Goal: Contribute content

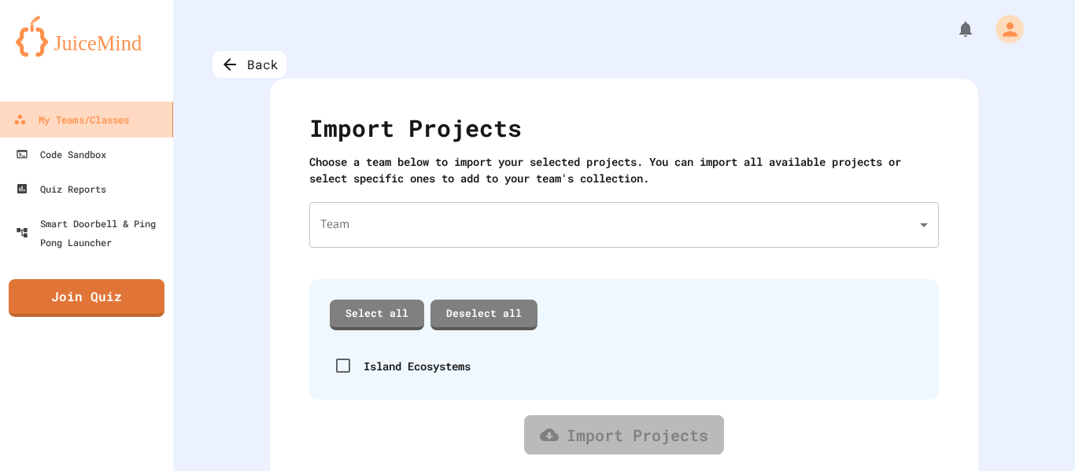
click at [128, 120] on div "My Teams/Classes" at bounding box center [71, 120] width 116 height 20
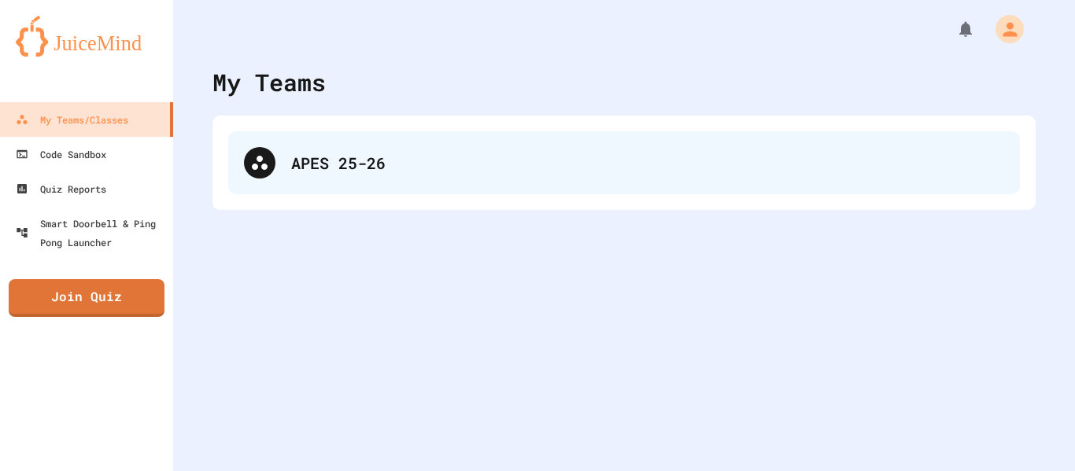
click at [344, 154] on div "APES 25-26" at bounding box center [647, 163] width 713 height 24
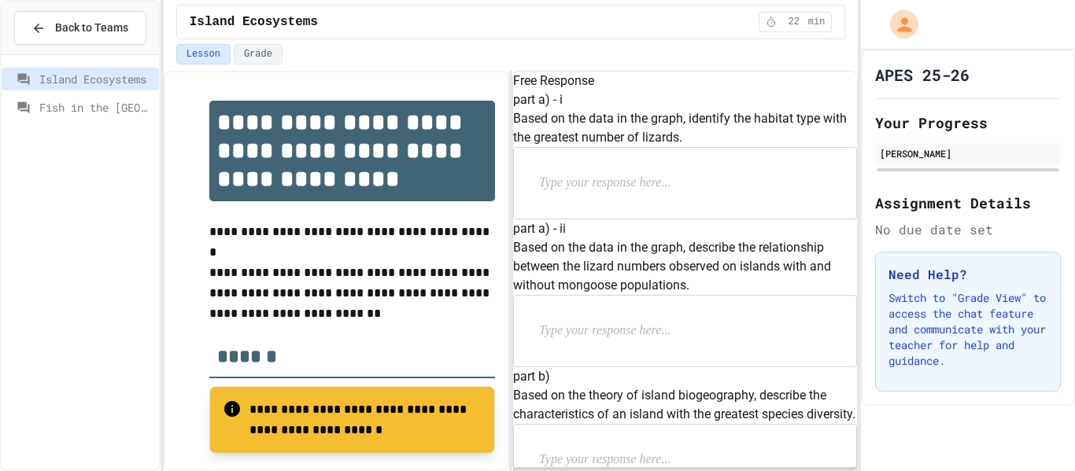
click at [345, 251] on p at bounding box center [352, 252] width 286 height 20
click at [332, 215] on p at bounding box center [352, 211] width 286 height 20
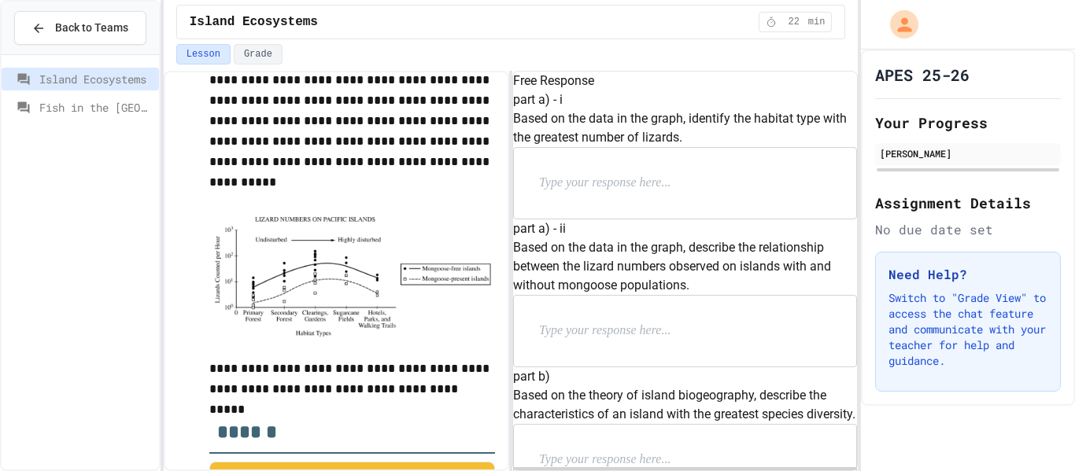
scroll to position [449, 0]
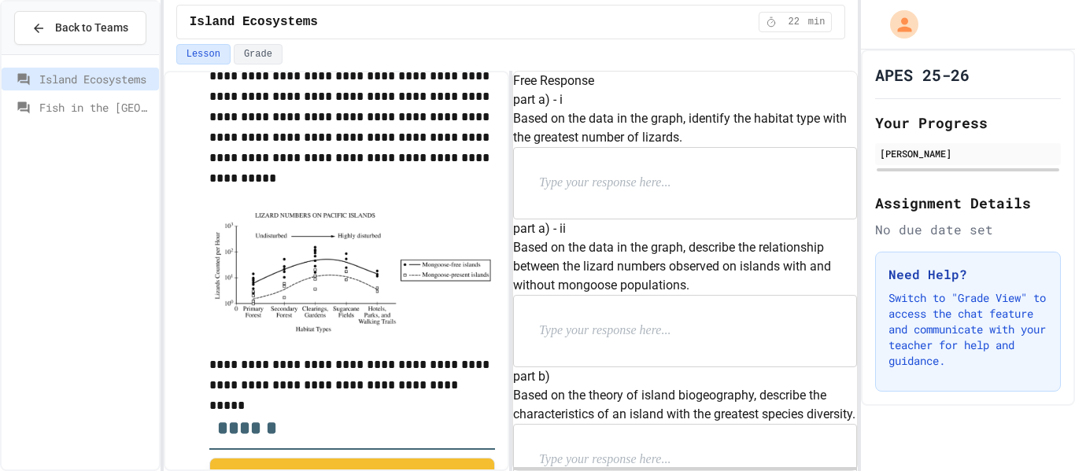
click at [307, 300] on img at bounding box center [352, 271] width 286 height 125
click at [736, 194] on p at bounding box center [641, 183] width 205 height 20
click at [324, 296] on img at bounding box center [352, 271] width 286 height 125
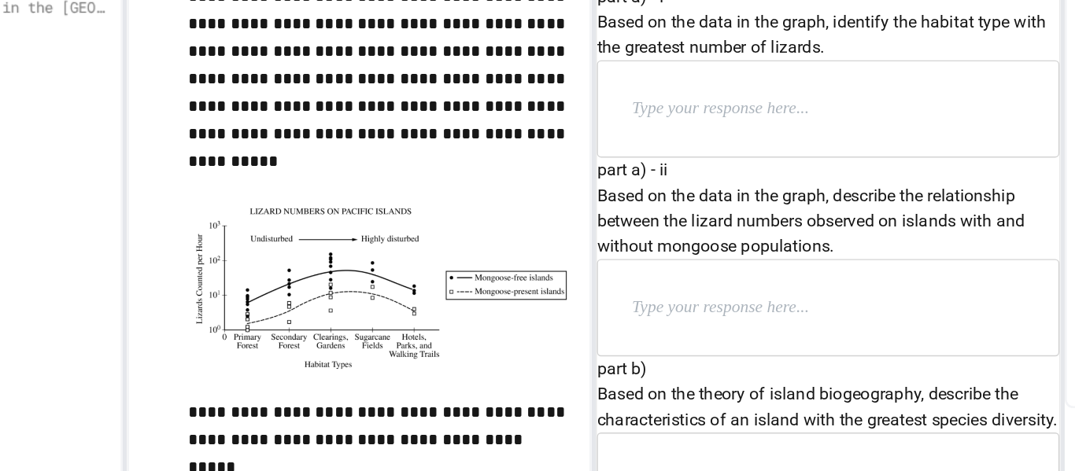
scroll to position [411, 0]
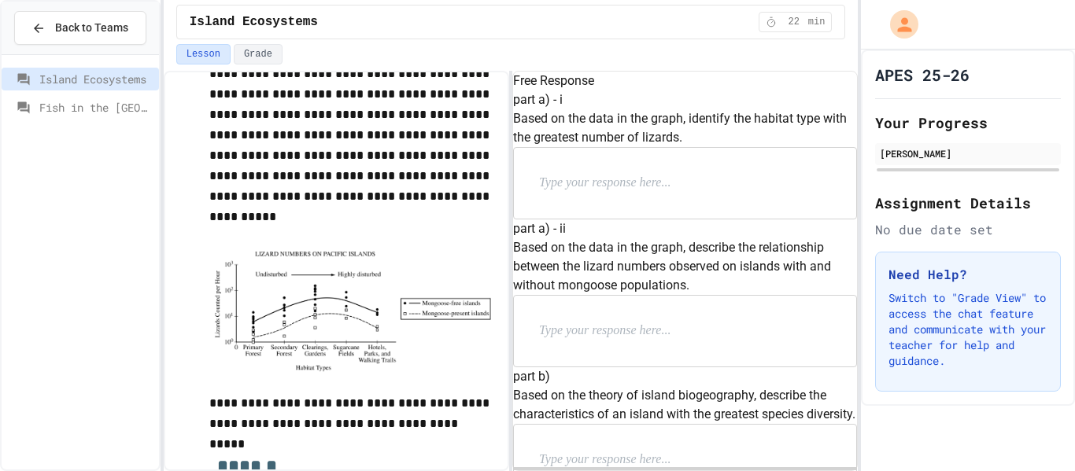
click at [687, 194] on p at bounding box center [641, 183] width 205 height 20
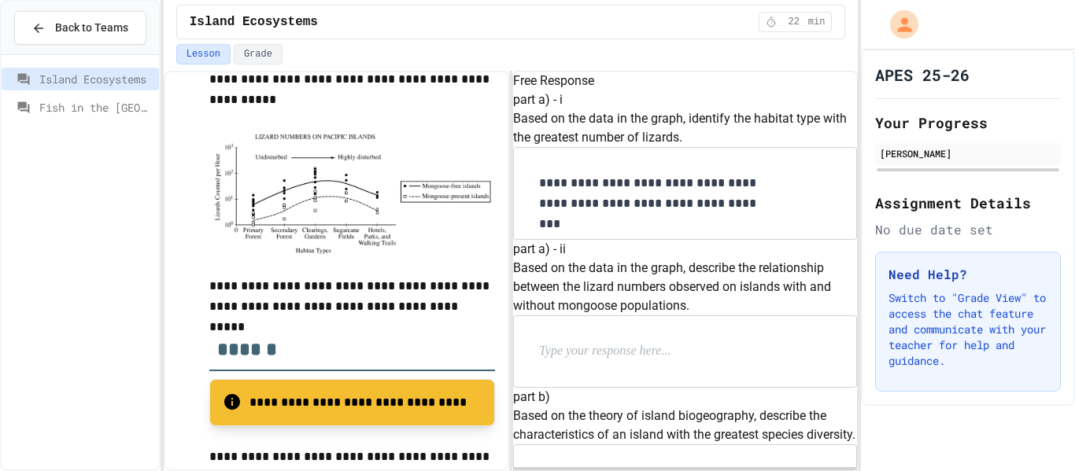
scroll to position [244, 0]
click at [680, 341] on p at bounding box center [641, 351] width 205 height 20
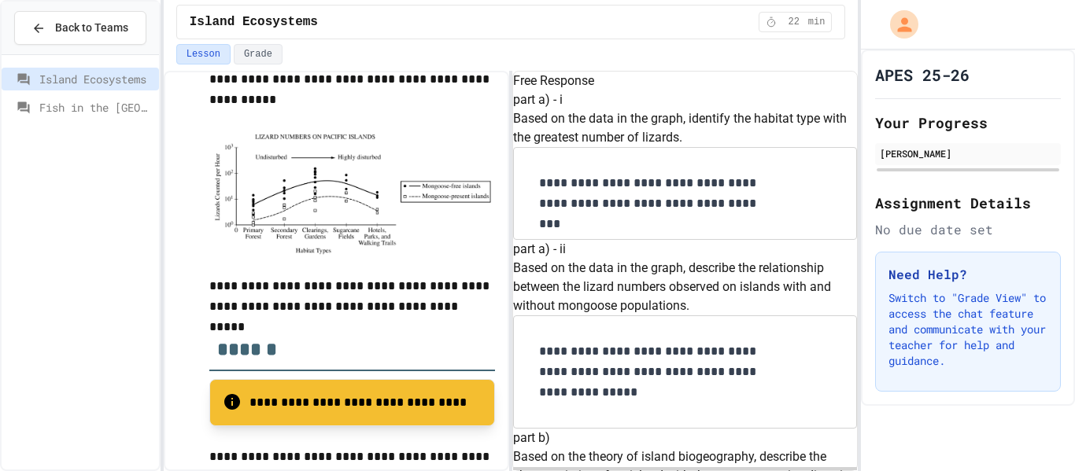
scroll to position [422, 0]
